Goal: Information Seeking & Learning: Learn about a topic

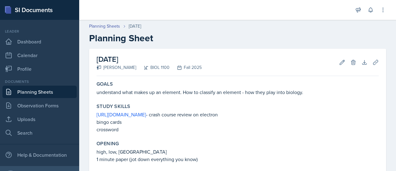
scroll to position [145, 0]
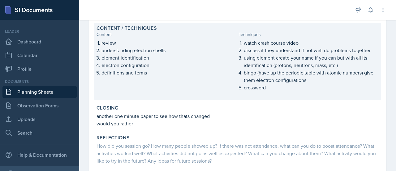
click at [300, 55] on p "using element create your name if you can but with all its identification (prot…" at bounding box center [311, 61] width 135 height 15
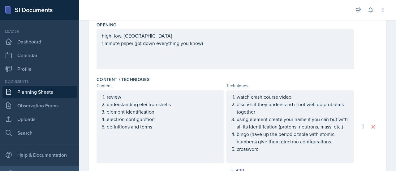
click at [331, 145] on p "bingo (have up the periodic table with atomic numbers) give them electron confi…" at bounding box center [293, 137] width 112 height 15
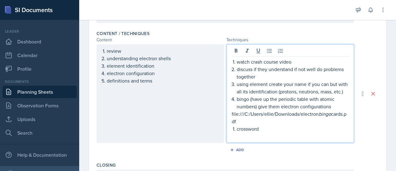
scroll to position [208, 0]
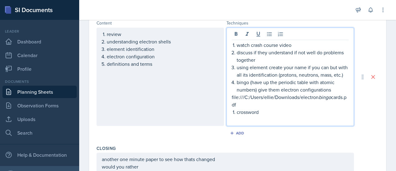
click at [282, 122] on p at bounding box center [293, 119] width 112 height 7
click at [296, 104] on p "file:///C:/Users/ellie/Downloads/electron bingo cards.pdf" at bounding box center [290, 100] width 117 height 15
click at [247, 108] on p "file:///C:/Users/ellie/Downloads/electron bingo cards.pdf" at bounding box center [290, 100] width 117 height 15
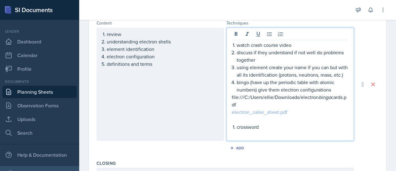
click at [252, 115] on link "electron_caller_sheet.pdf" at bounding box center [260, 111] width 56 height 7
click at [281, 115] on link "electron_caller_sheet.pdf" at bounding box center [260, 111] width 56 height 7
click at [280, 115] on link "electron_caller_sheet.pdf" at bounding box center [260, 111] width 56 height 7
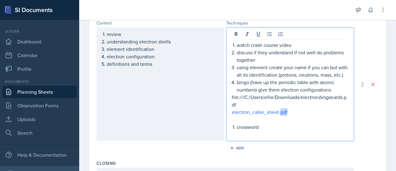
click at [301, 116] on p "electron_caller_sheet.pdf" at bounding box center [290, 111] width 117 height 7
click at [272, 93] on p "bingo (have up the periodic table with atomic numbers) give them electron confi…" at bounding box center [293, 85] width 112 height 15
click at [278, 123] on p at bounding box center [290, 119] width 117 height 7
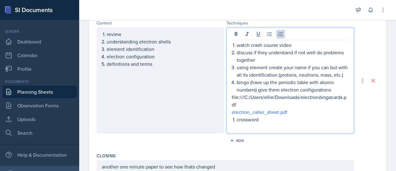
click at [303, 66] on p "using element create your name if you can but with all its identification (prot…" at bounding box center [293, 70] width 112 height 15
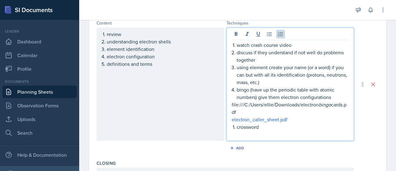
click at [260, 126] on p "crossword" at bounding box center [293, 126] width 112 height 7
click at [237, 126] on li "crossword" at bounding box center [293, 130] width 112 height 15
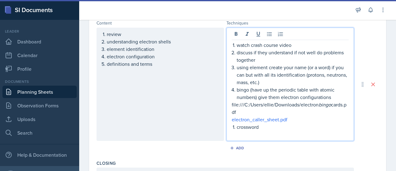
click at [237, 126] on li "crossword" at bounding box center [293, 130] width 112 height 15
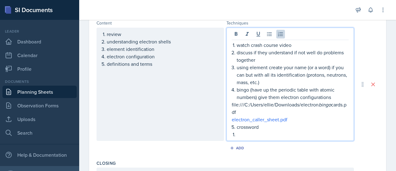
click at [239, 131] on p at bounding box center [293, 133] width 112 height 7
click at [260, 125] on p "crossword" at bounding box center [293, 126] width 112 height 7
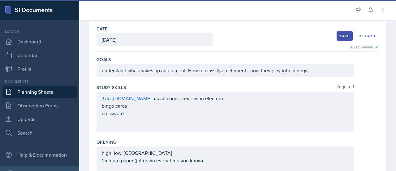
scroll to position [23, 0]
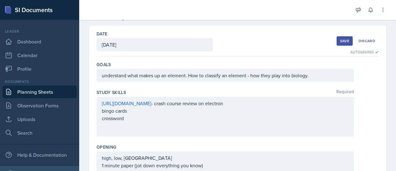
click at [340, 43] on div "Save" at bounding box center [344, 40] width 9 height 5
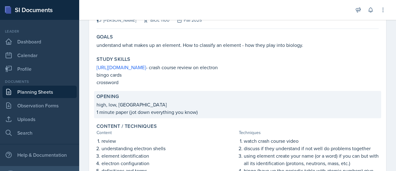
scroll to position [0, 0]
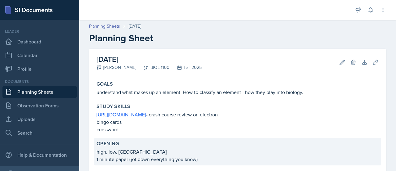
click at [248, 155] on p "1 minute paper (jot down everything you know)" at bounding box center [238, 158] width 282 height 7
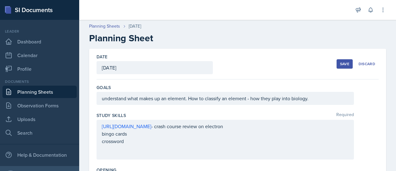
click at [339, 67] on button "Save" at bounding box center [345, 63] width 16 height 9
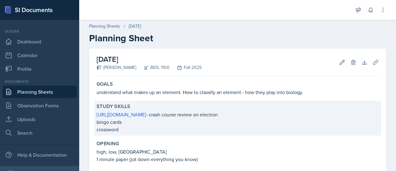
click at [297, 110] on div "Study Skills [URL][DOMAIN_NAME] - crash course review on electron bingo cards c…" at bounding box center [237, 118] width 287 height 35
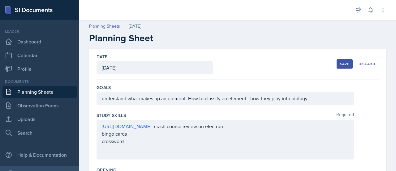
click at [290, 126] on div "[URL][DOMAIN_NAME] - crash course review on electron bingo cards crossword" at bounding box center [226, 140] width 258 height 40
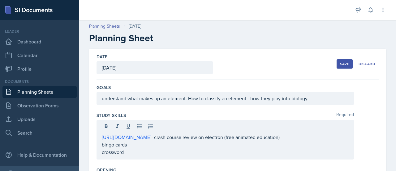
click at [361, 117] on div "Study Skills Required" at bounding box center [238, 115] width 282 height 6
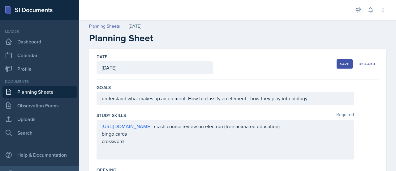
click at [337, 63] on button "Save" at bounding box center [345, 63] width 16 height 9
